Goal: Information Seeking & Learning: Learn about a topic

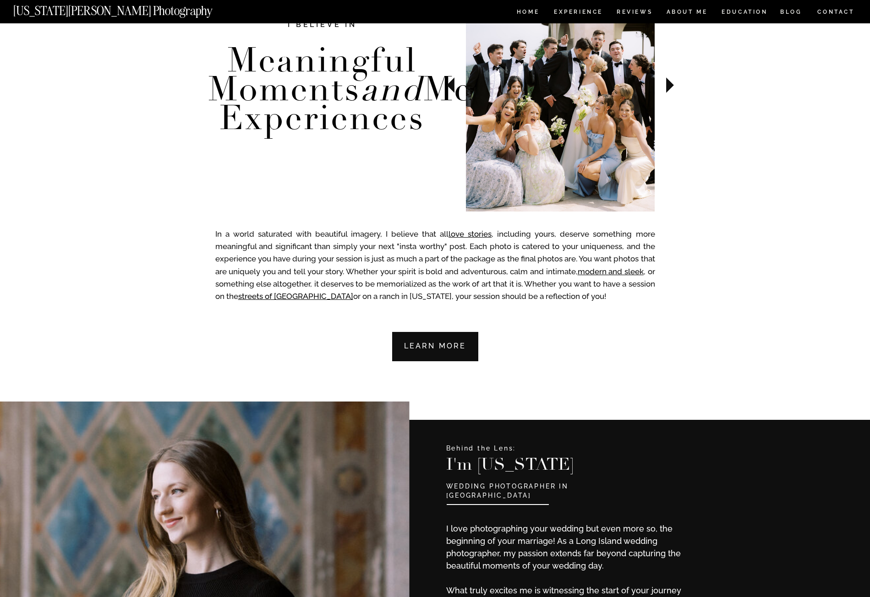
scroll to position [229, 0]
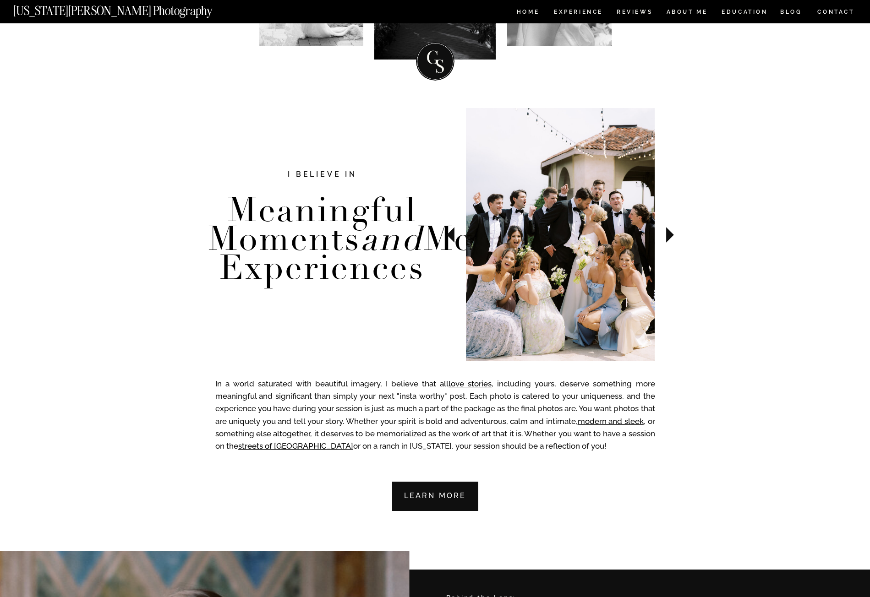
click at [667, 236] on icon at bounding box center [670, 235] width 8 height 16
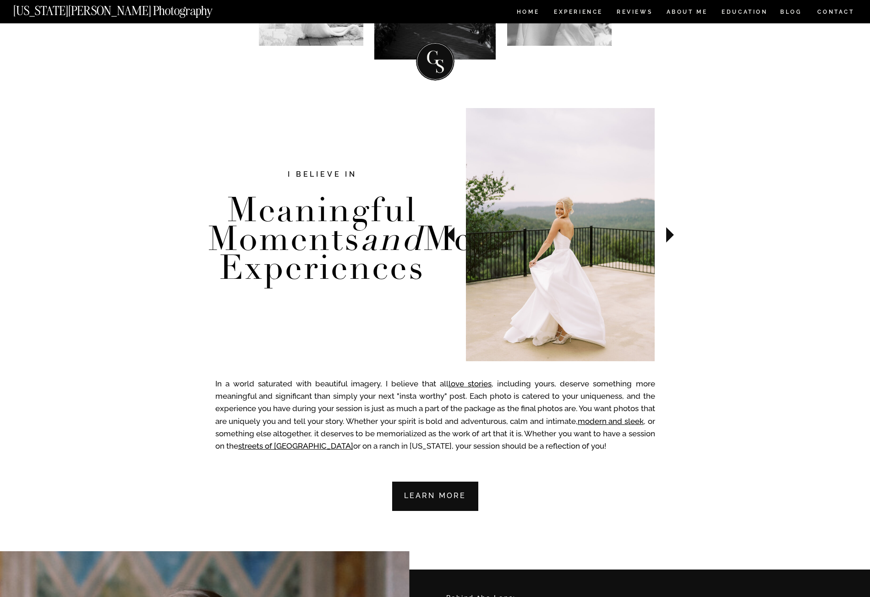
click at [667, 236] on icon at bounding box center [670, 235] width 8 height 16
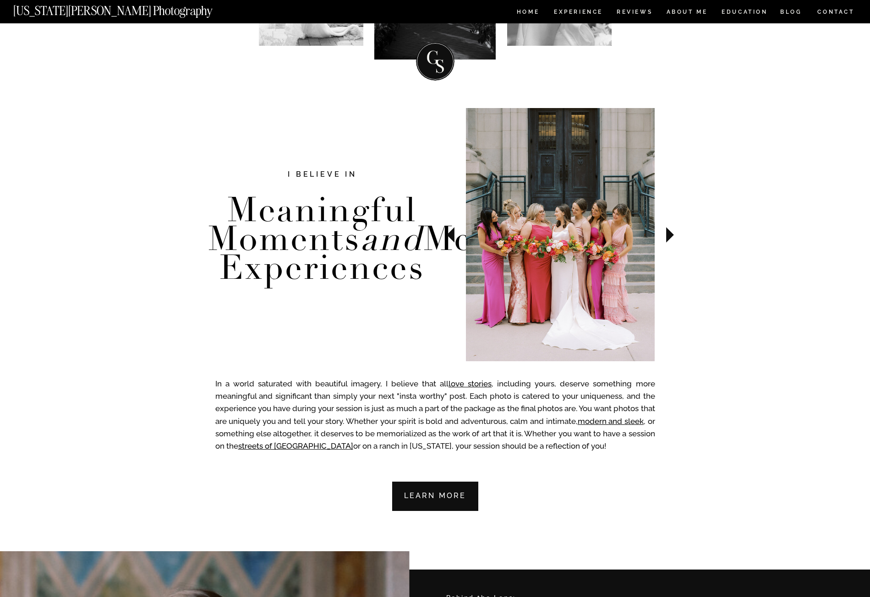
click at [667, 236] on icon at bounding box center [670, 235] width 8 height 16
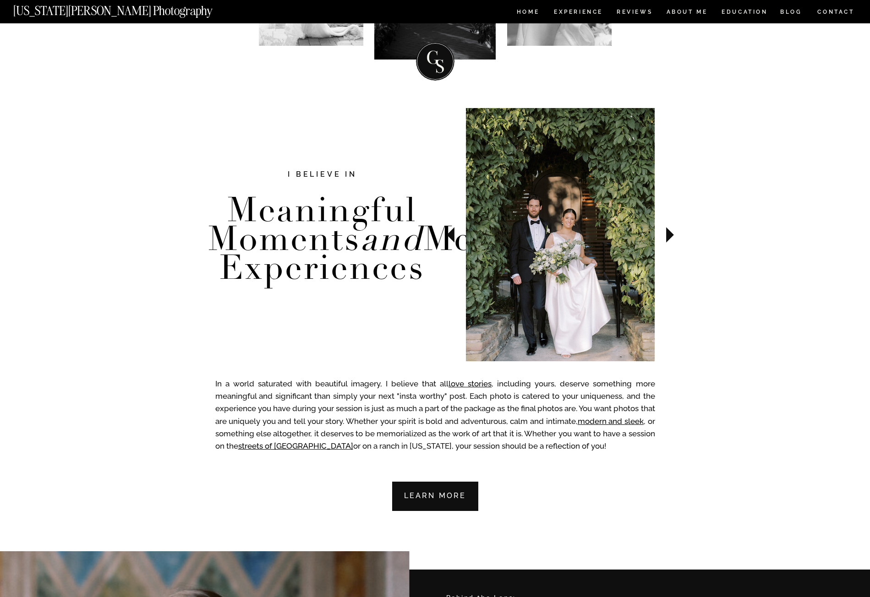
click at [667, 236] on icon at bounding box center [670, 235] width 8 height 16
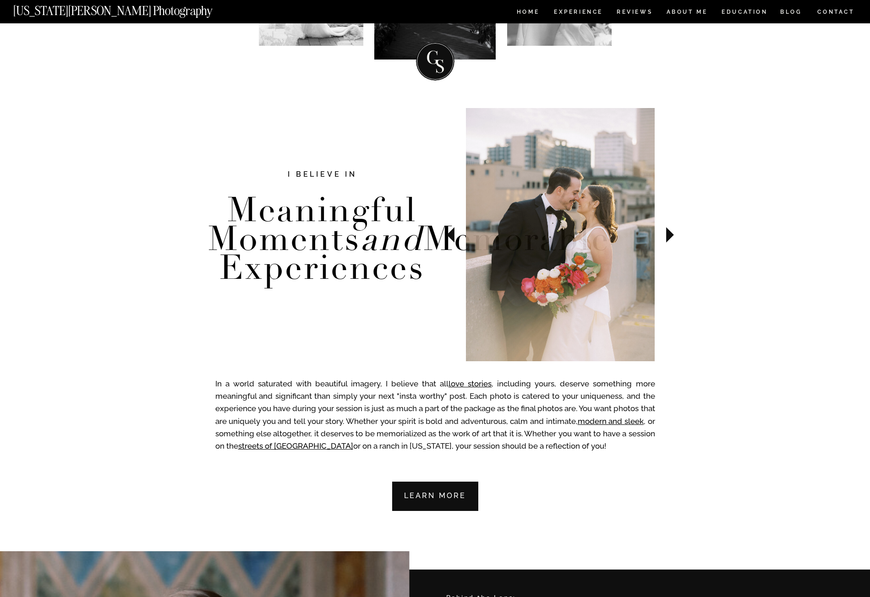
click at [667, 236] on icon at bounding box center [670, 235] width 8 height 16
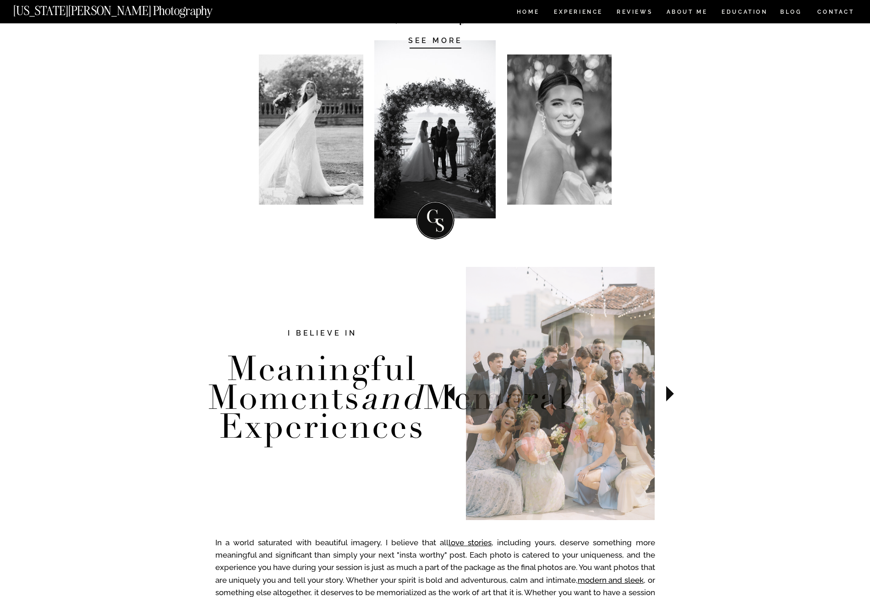
scroll to position [0, 0]
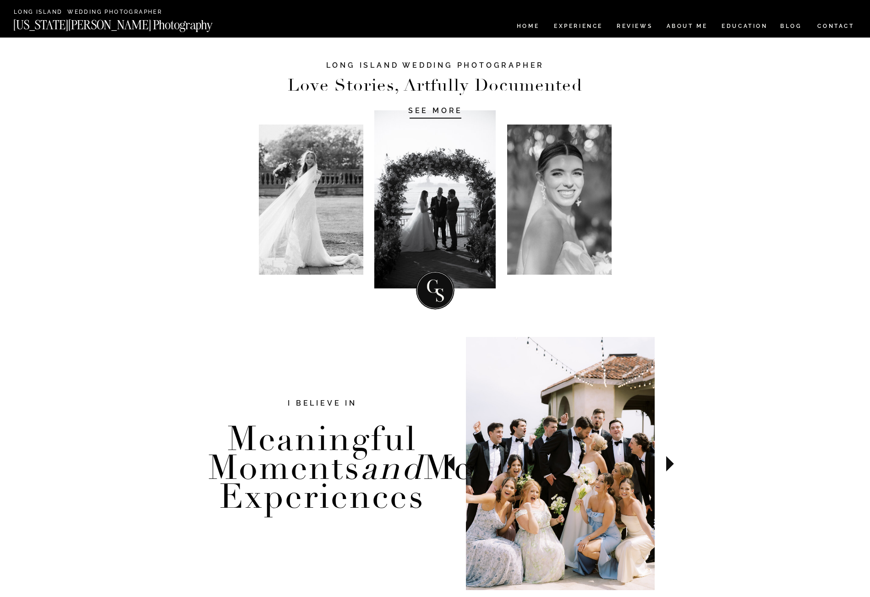
click at [444, 219] on div at bounding box center [434, 199] width 121 height 178
click at [439, 113] on h1 "SEE MORE" at bounding box center [435, 110] width 87 height 9
click at [578, 27] on nav "Experience" at bounding box center [578, 27] width 48 height 8
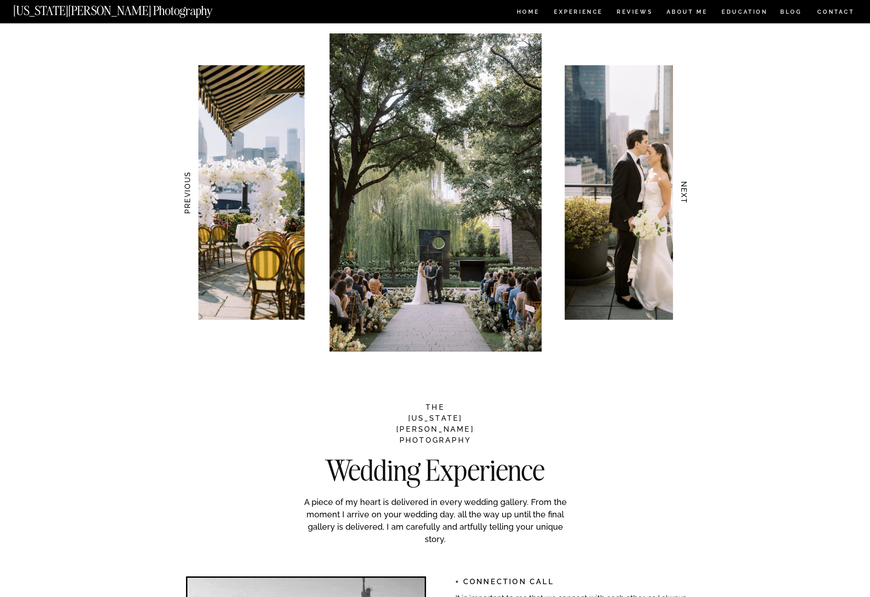
scroll to position [916, 0]
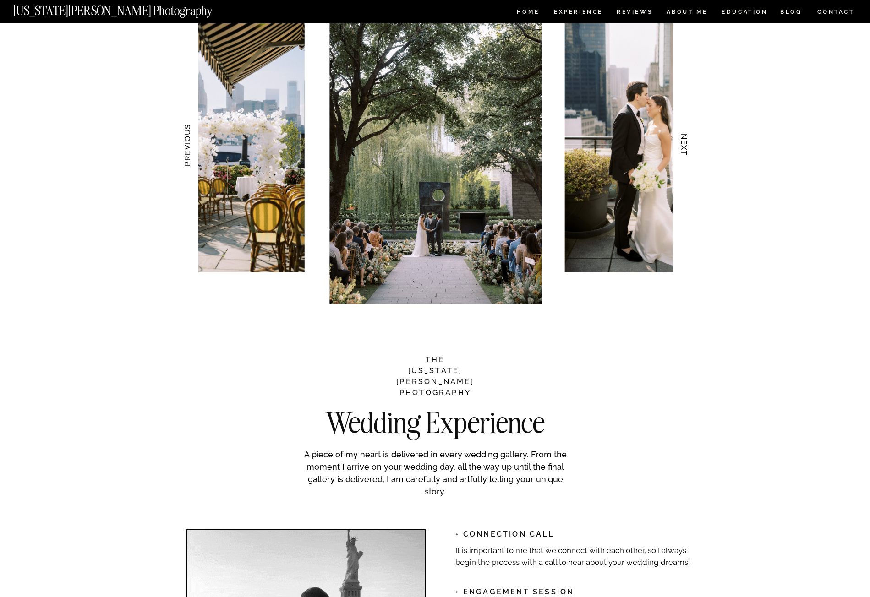
click at [687, 143] on h3 "NEXT" at bounding box center [684, 145] width 10 height 58
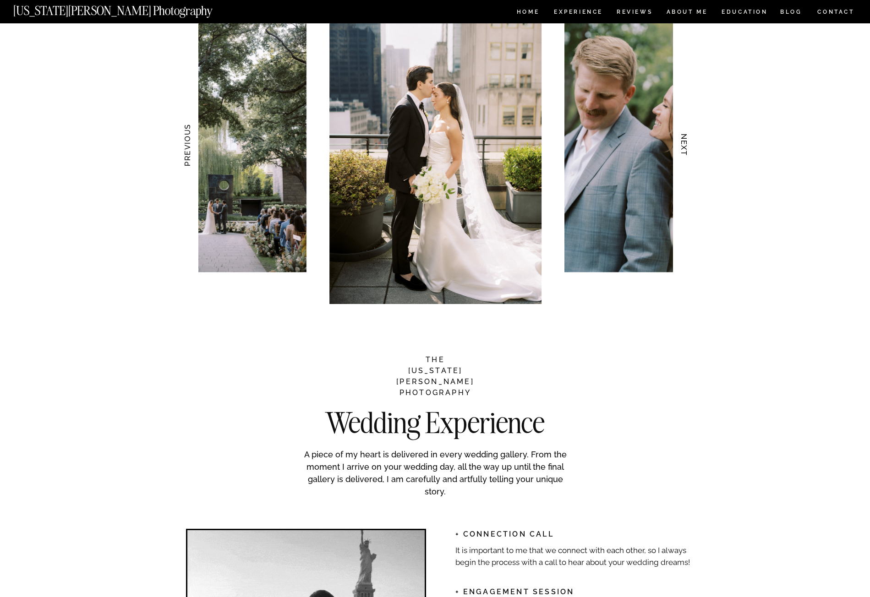
click at [687, 143] on h3 "NEXT" at bounding box center [684, 145] width 10 height 58
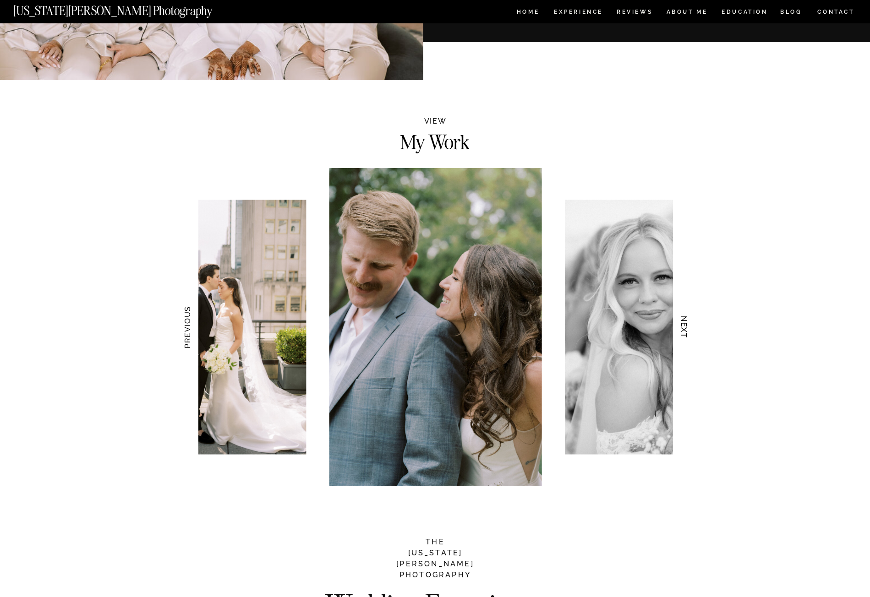
scroll to position [764, 0]
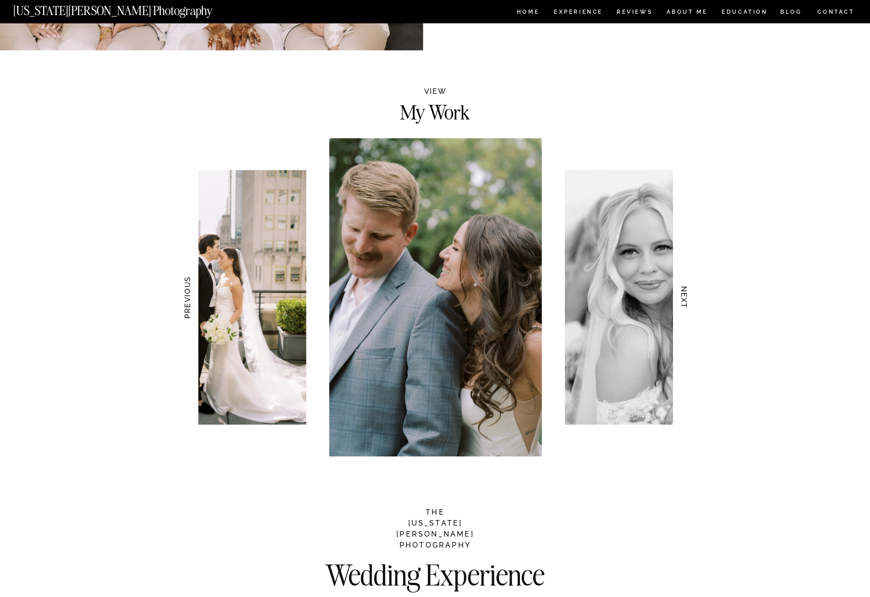
click at [685, 279] on h3 "NEXT" at bounding box center [684, 298] width 10 height 58
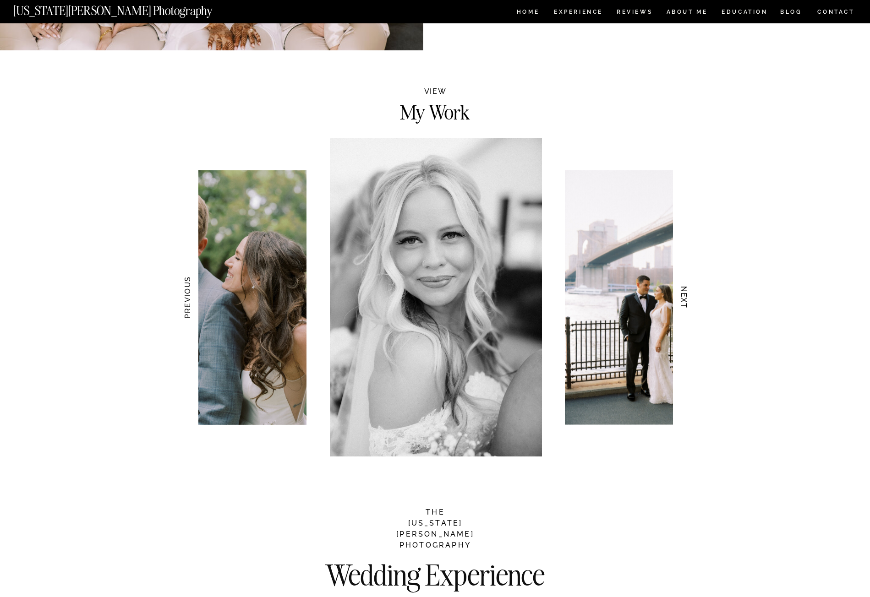
click at [685, 285] on h3 "NEXT" at bounding box center [684, 298] width 10 height 58
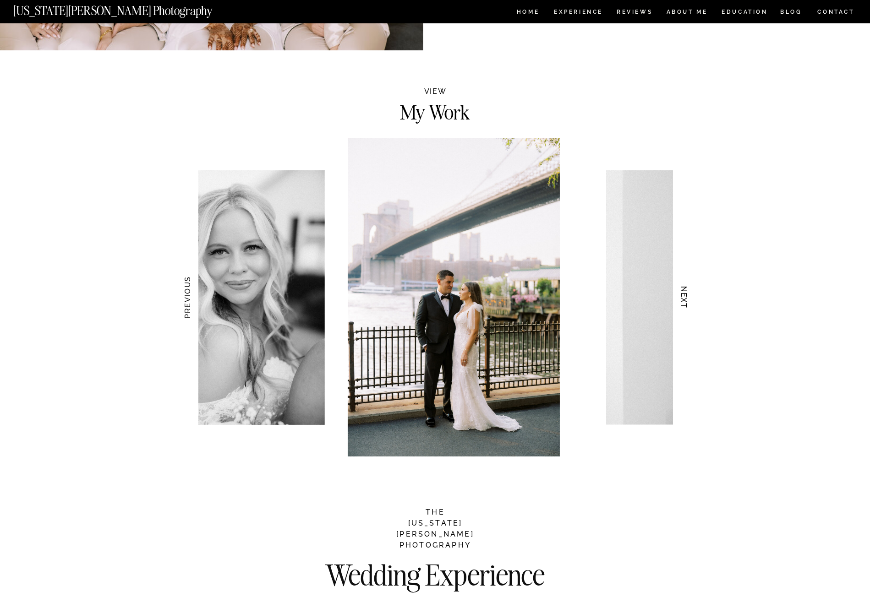
click at [685, 286] on h3 "NEXT" at bounding box center [684, 298] width 10 height 58
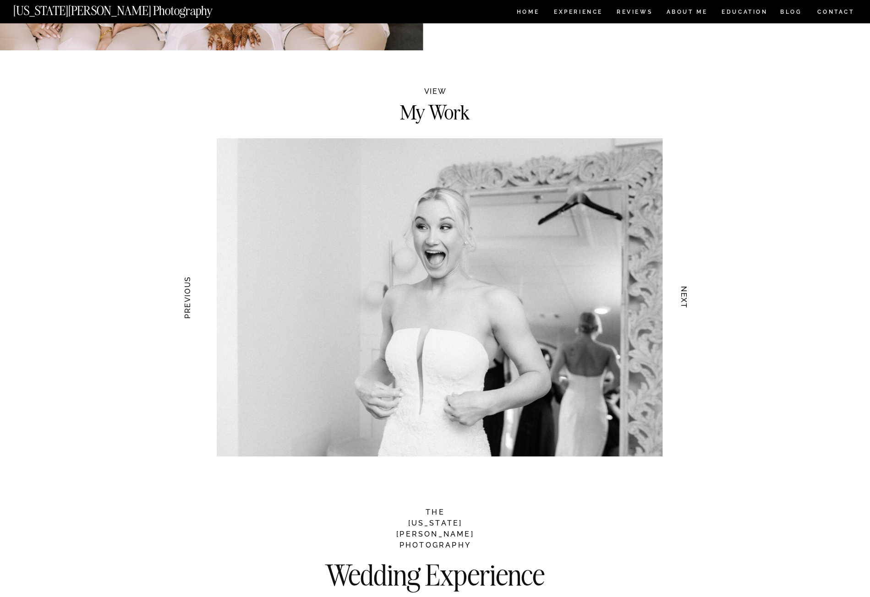
click at [685, 286] on h3 "NEXT" at bounding box center [684, 298] width 10 height 58
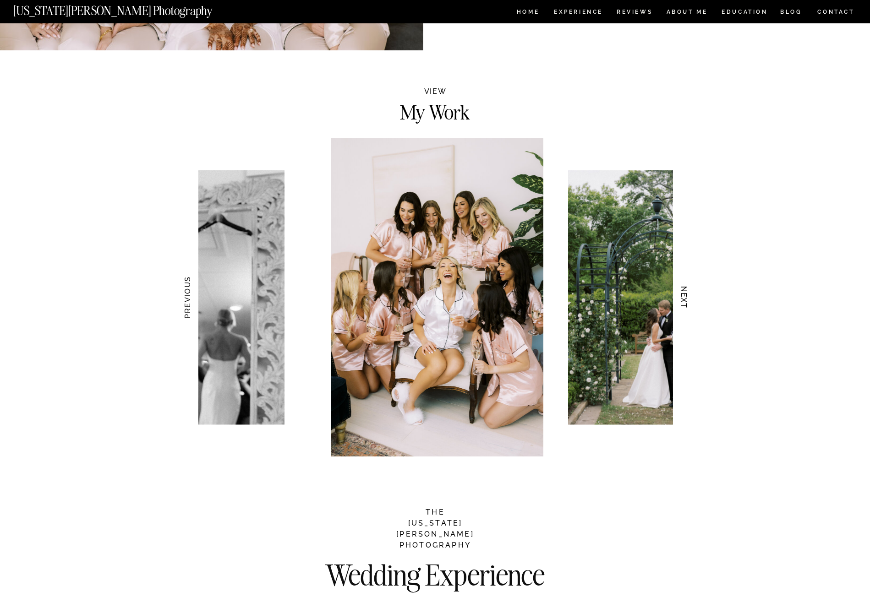
click at [685, 286] on h3 "NEXT" at bounding box center [684, 298] width 10 height 58
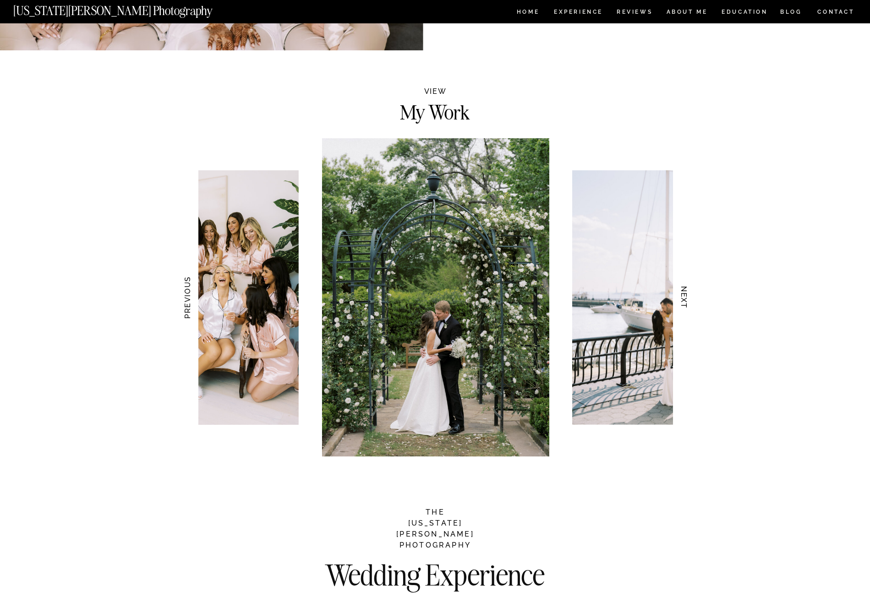
click at [685, 286] on h3 "NEXT" at bounding box center [684, 298] width 10 height 58
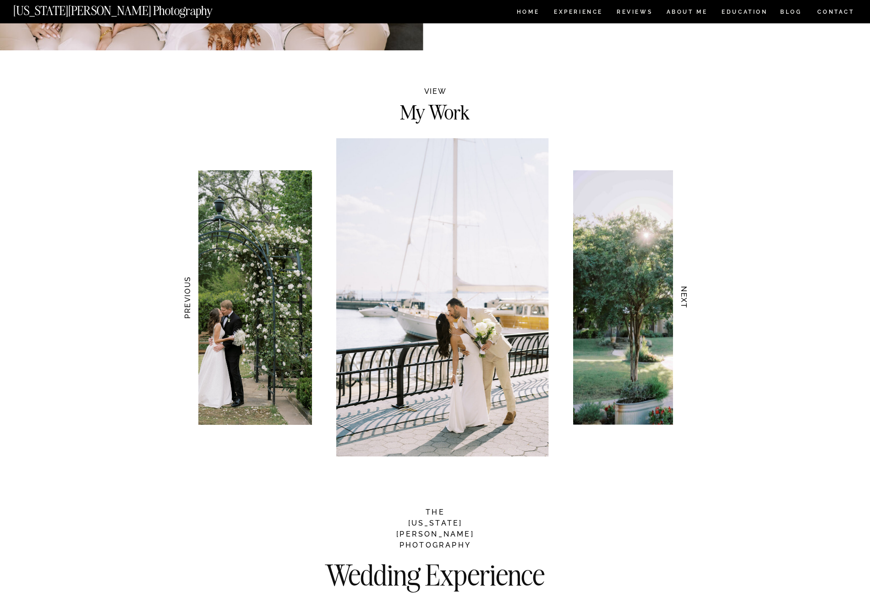
click at [685, 286] on h3 "NEXT" at bounding box center [684, 298] width 10 height 58
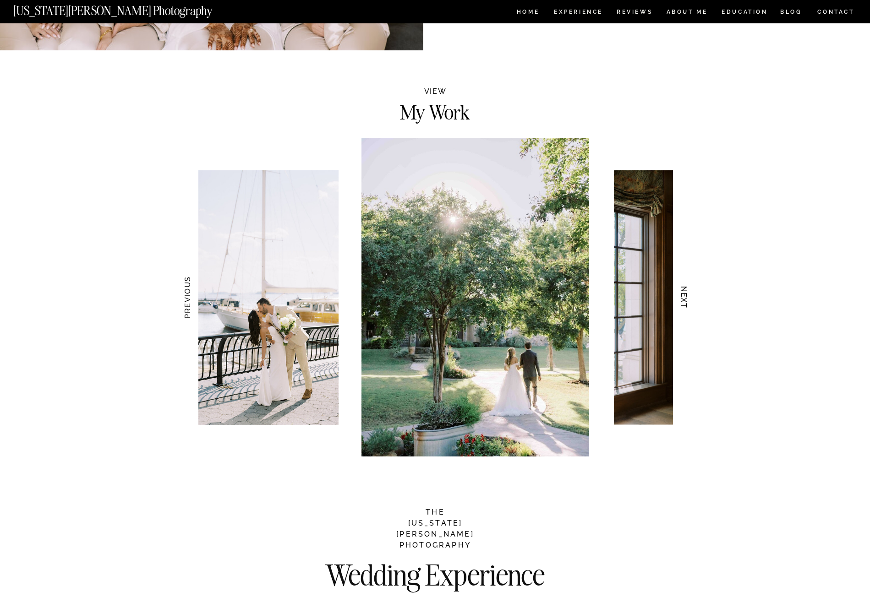
click at [685, 286] on h3 "NEXT" at bounding box center [684, 298] width 10 height 58
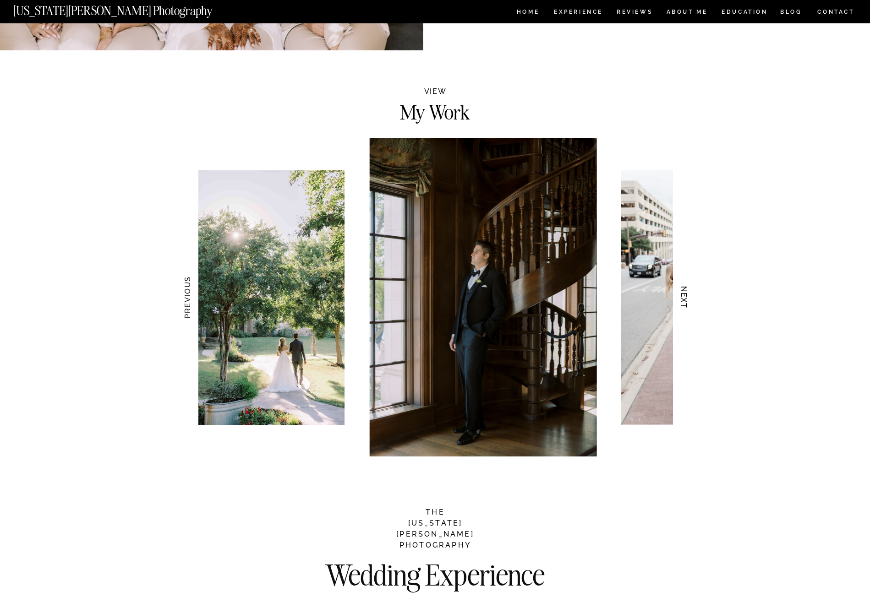
click at [685, 286] on h3 "NEXT" at bounding box center [684, 298] width 10 height 58
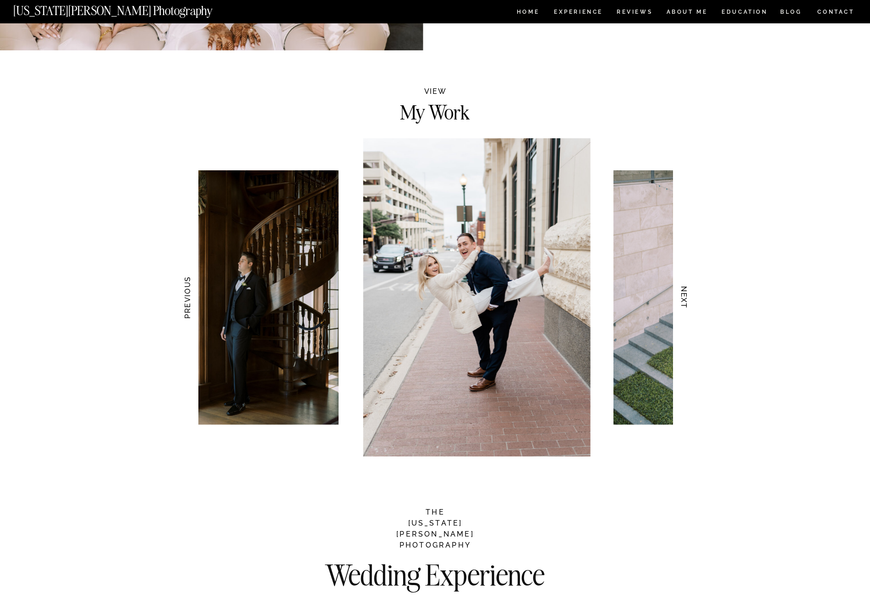
click at [685, 286] on h3 "NEXT" at bounding box center [684, 298] width 10 height 58
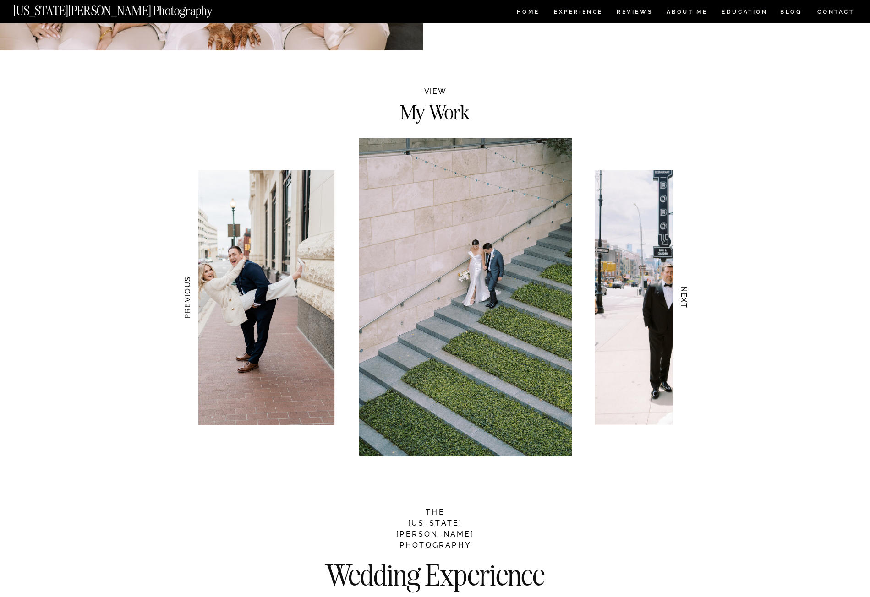
click at [685, 286] on h3 "NEXT" at bounding box center [684, 298] width 10 height 58
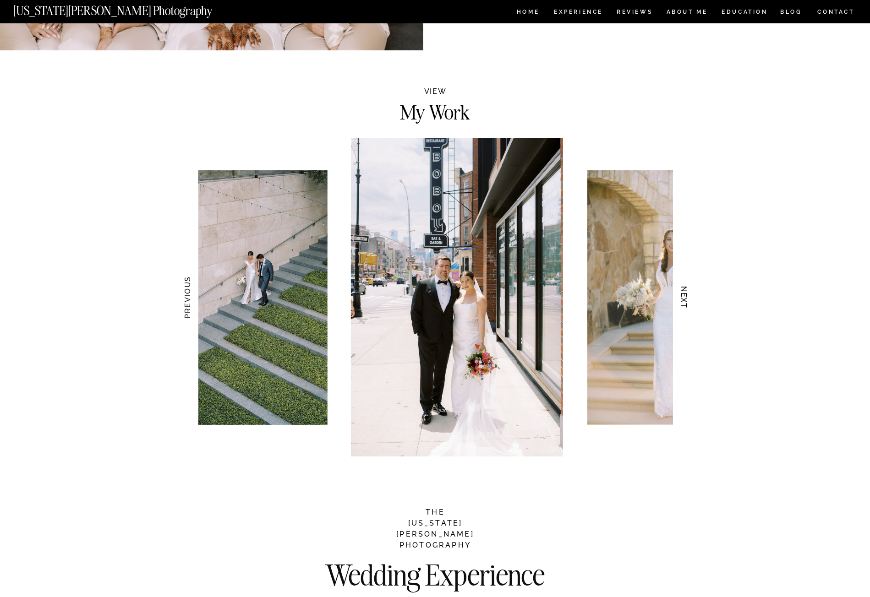
click at [685, 286] on h3 "NEXT" at bounding box center [684, 298] width 10 height 58
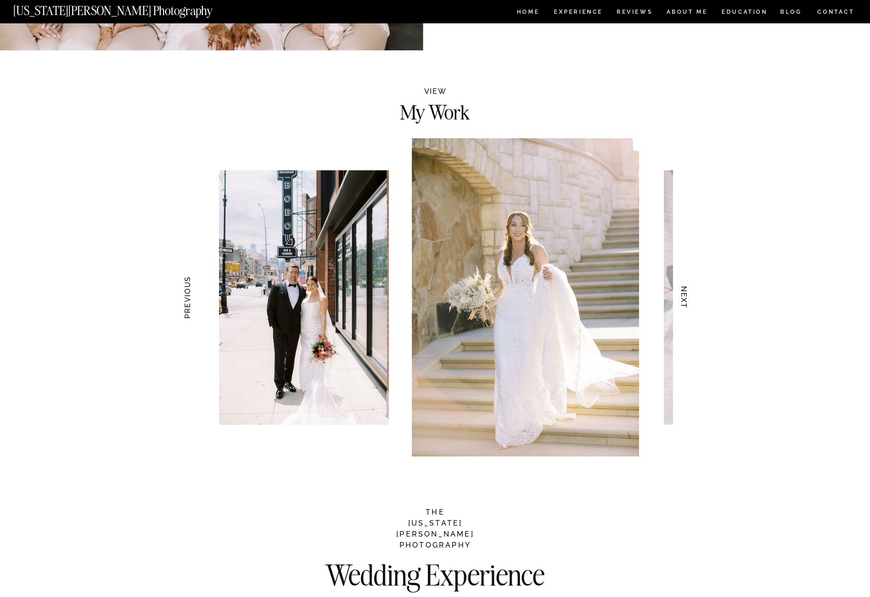
click at [685, 286] on h3 "NEXT" at bounding box center [684, 298] width 10 height 58
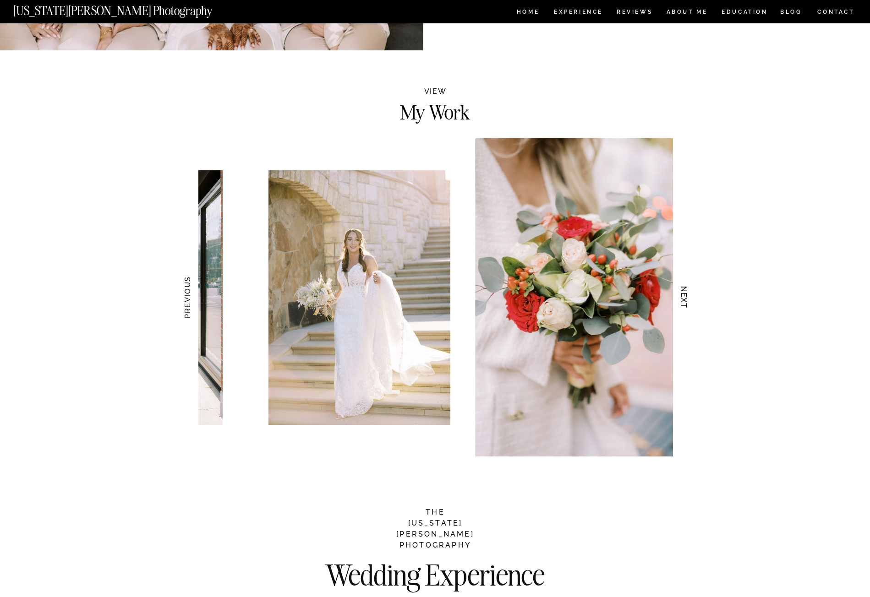
click at [685, 286] on h3 "NEXT" at bounding box center [684, 298] width 10 height 58
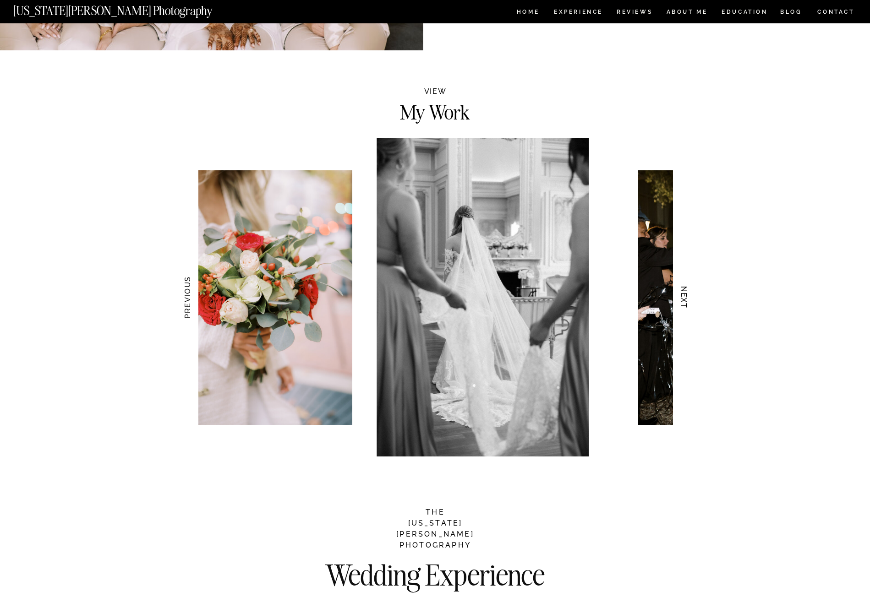
click at [685, 286] on h3 "NEXT" at bounding box center [684, 298] width 10 height 58
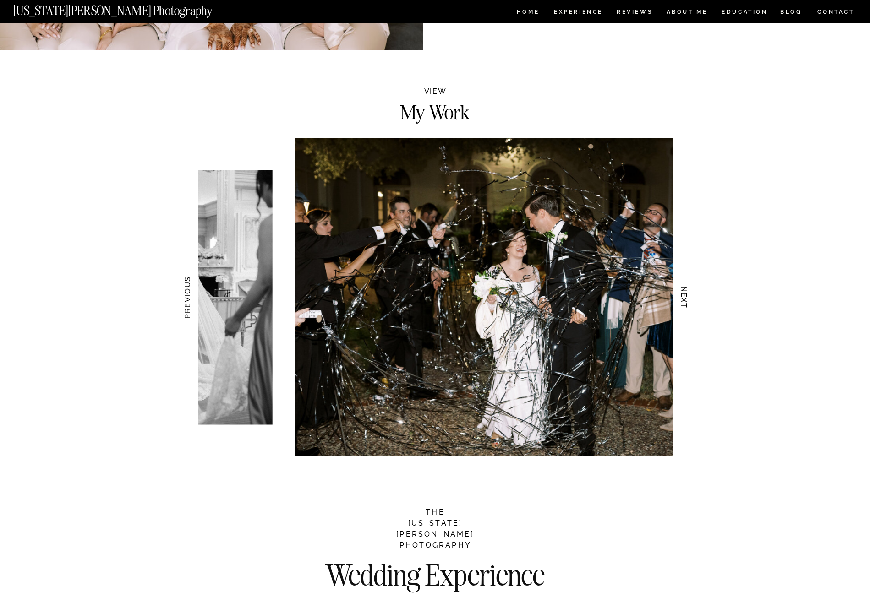
click at [685, 286] on h3 "NEXT" at bounding box center [684, 298] width 10 height 58
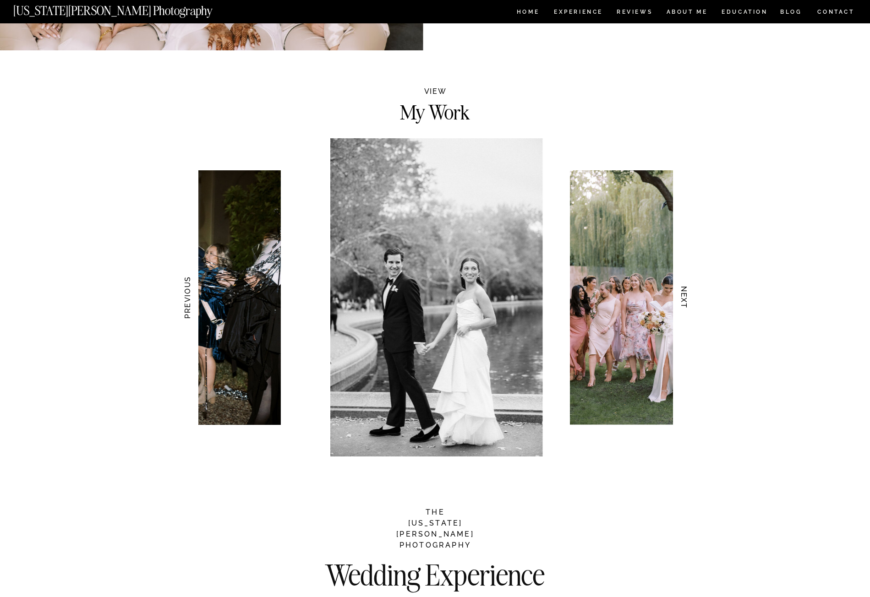
click at [685, 286] on h3 "NEXT" at bounding box center [684, 298] width 10 height 58
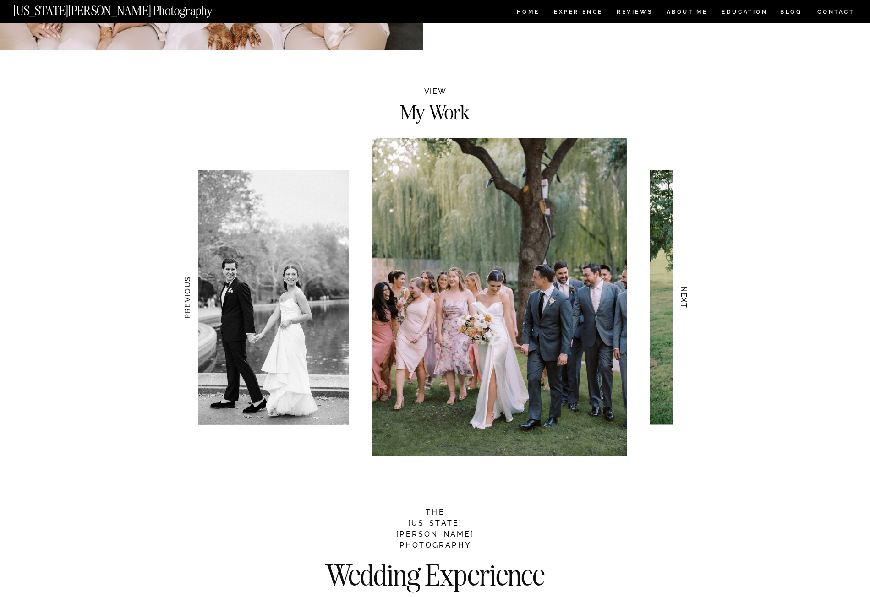
click at [685, 286] on h3 "NEXT" at bounding box center [684, 298] width 10 height 58
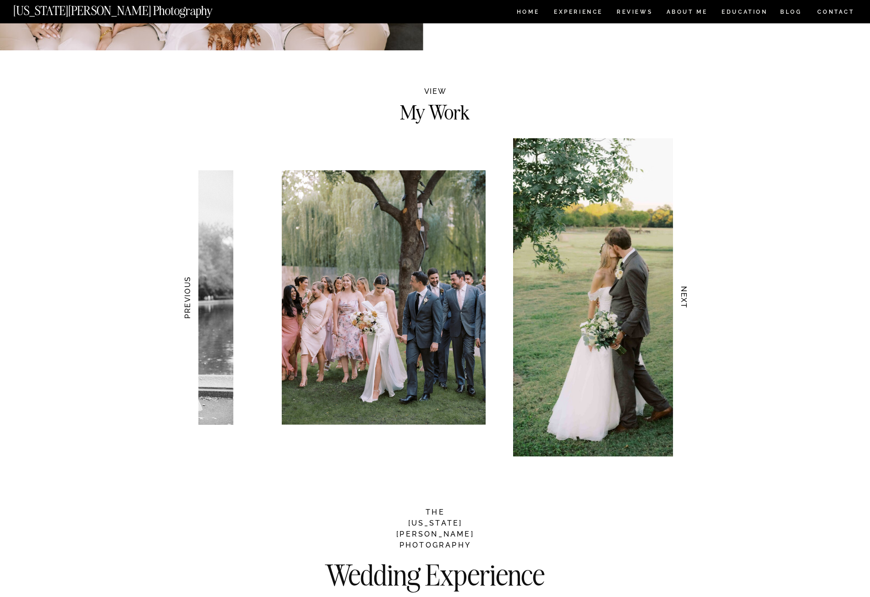
click at [685, 286] on h3 "NEXT" at bounding box center [684, 298] width 10 height 58
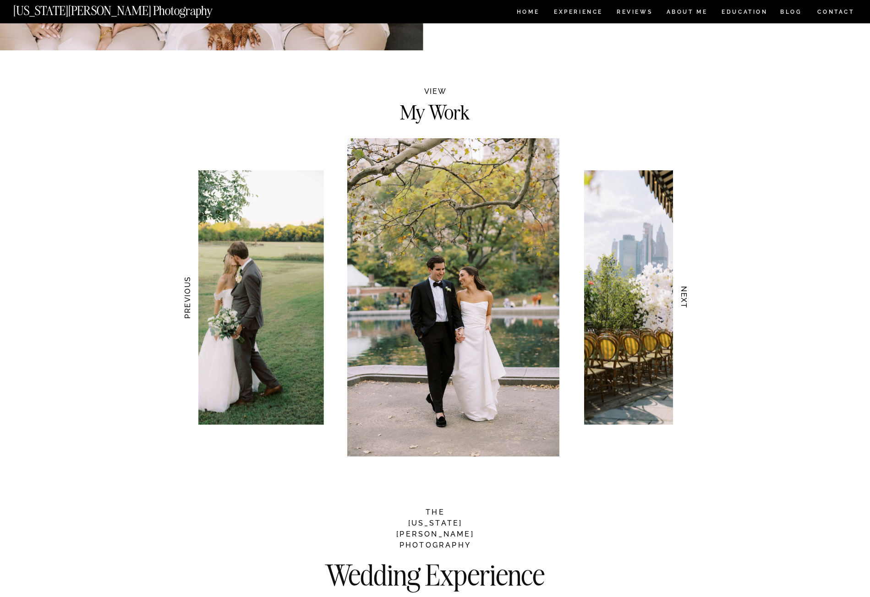
click at [685, 286] on h3 "NEXT" at bounding box center [684, 298] width 10 height 58
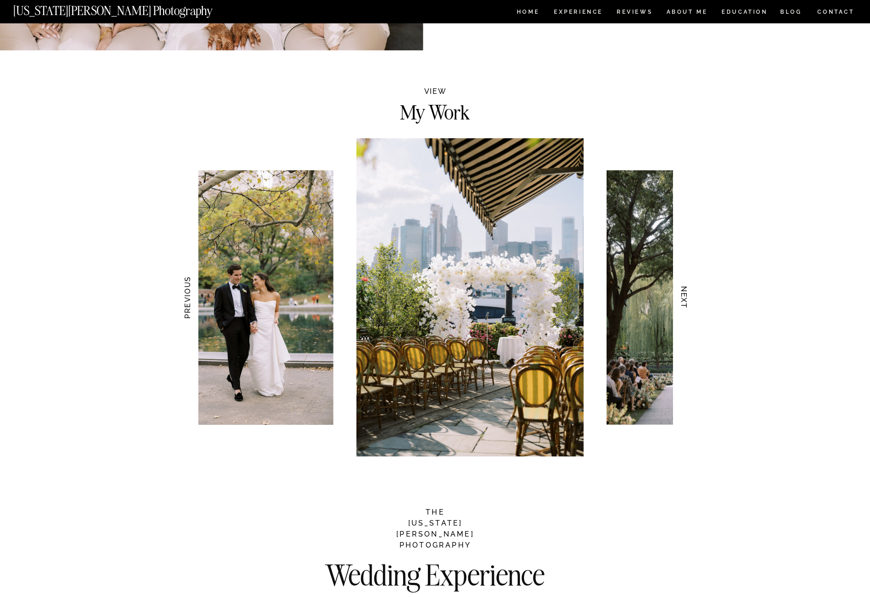
click at [685, 286] on h3 "NEXT" at bounding box center [684, 298] width 10 height 58
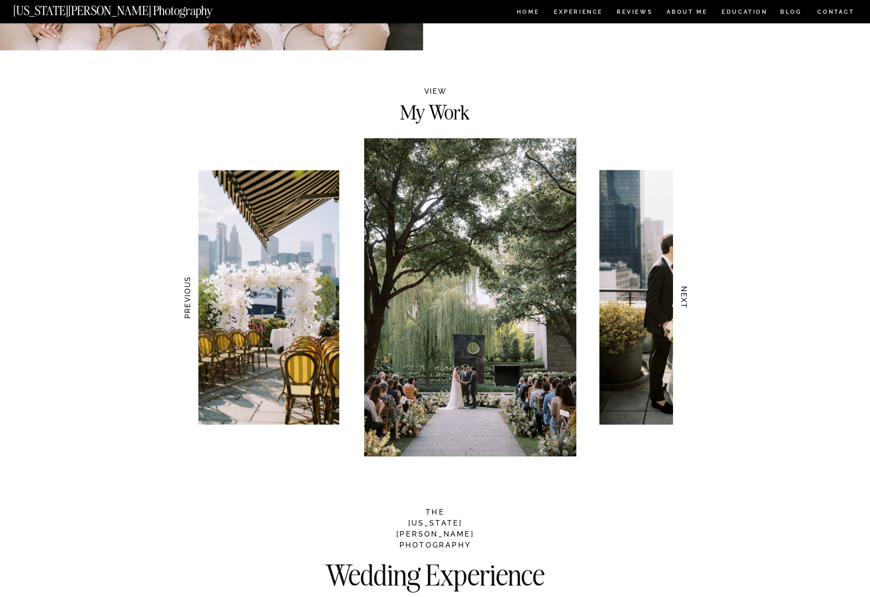
click at [685, 286] on h3 "NEXT" at bounding box center [684, 298] width 10 height 58
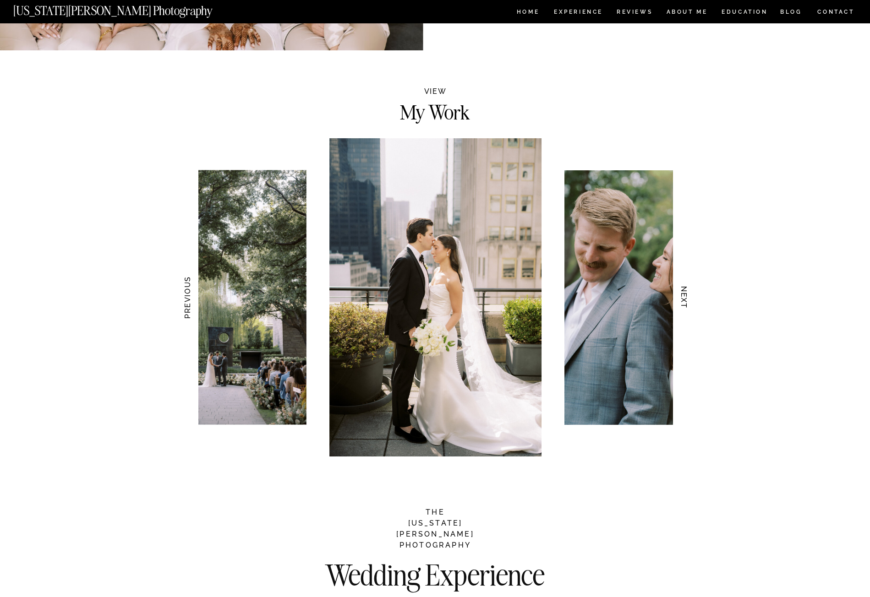
click at [685, 286] on h3 "NEXT" at bounding box center [684, 298] width 10 height 58
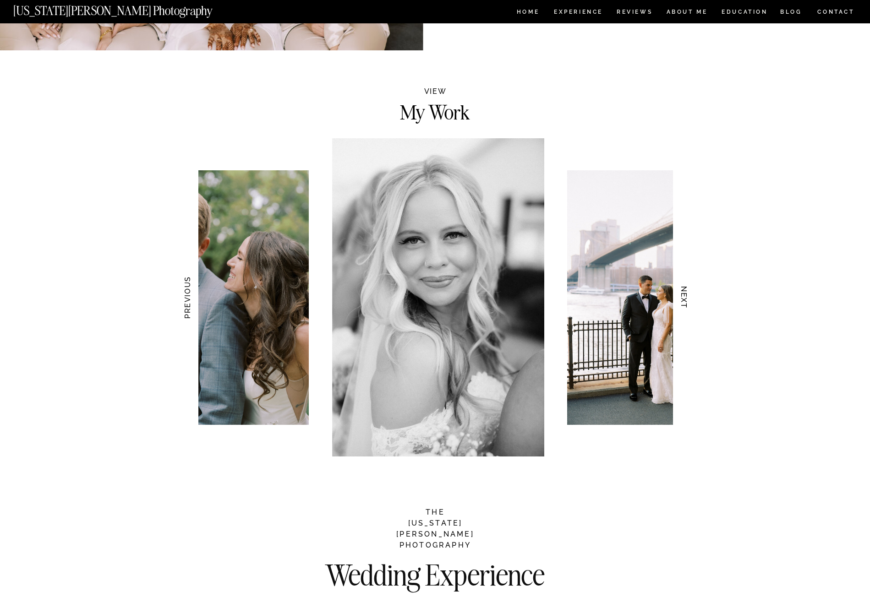
click at [685, 286] on h3 "NEXT" at bounding box center [684, 298] width 10 height 58
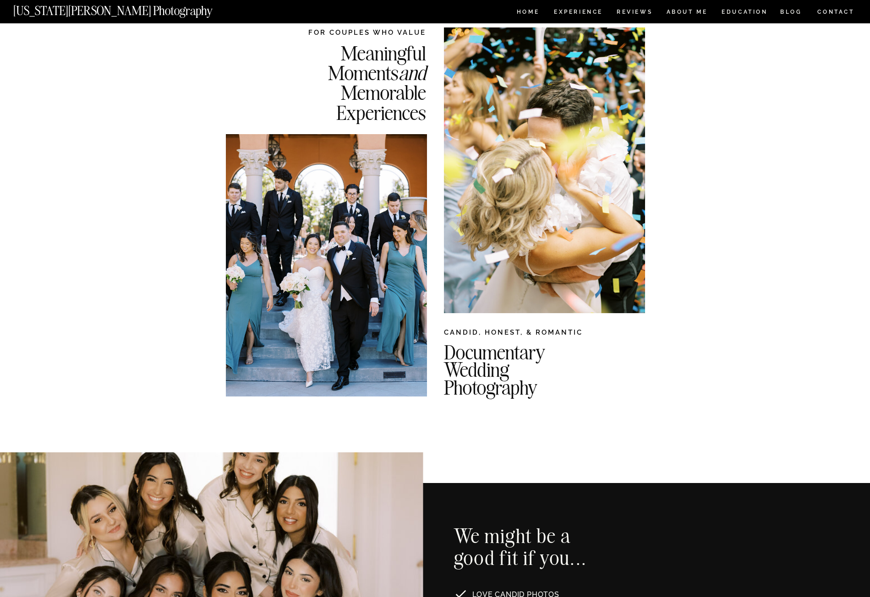
scroll to position [0, 0]
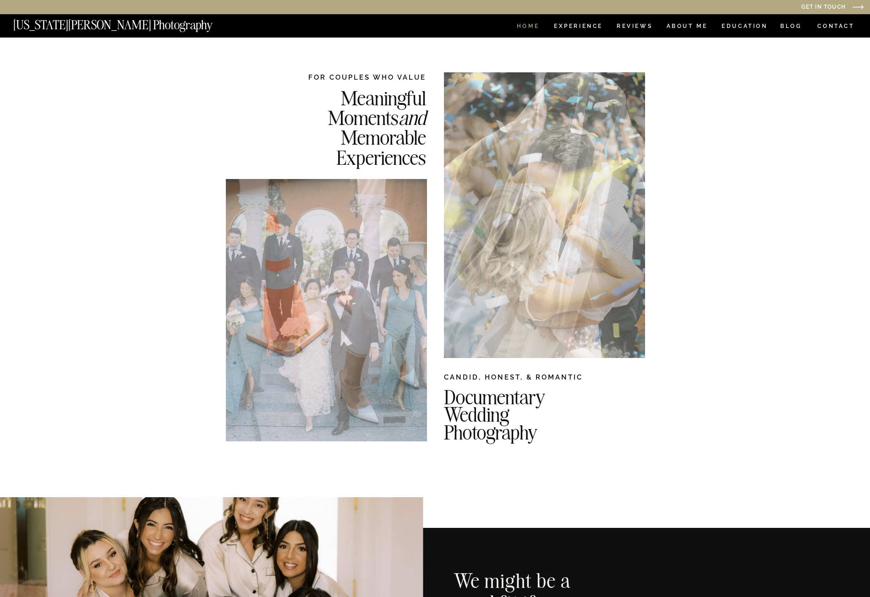
click at [528, 24] on nav "HOME" at bounding box center [528, 27] width 26 height 8
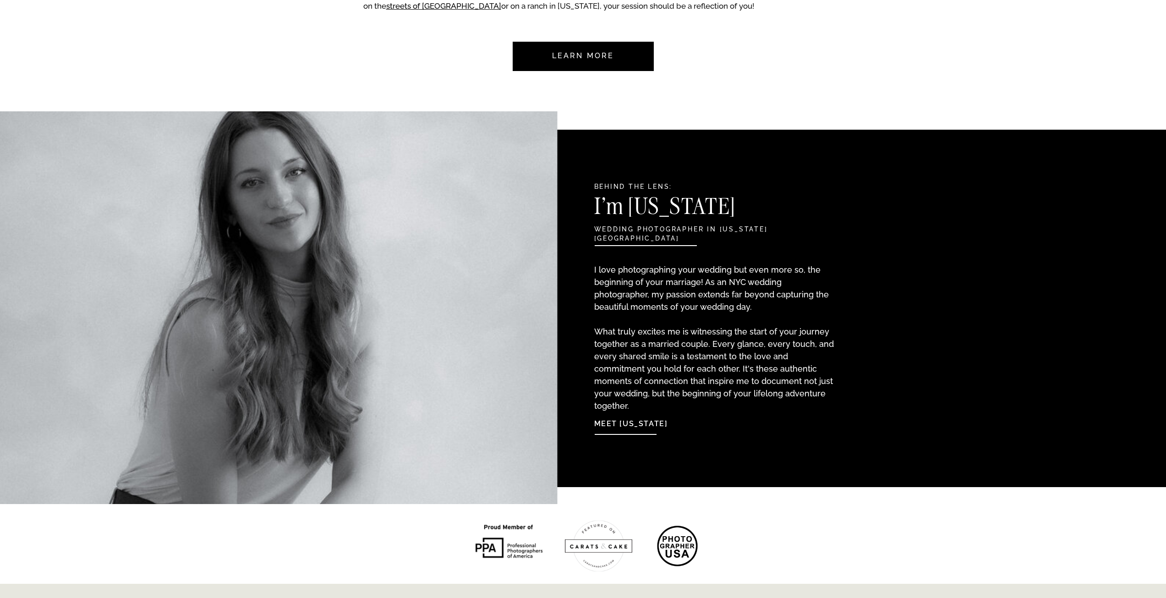
scroll to position [840, 0]
